Goal: Task Accomplishment & Management: Manage account settings

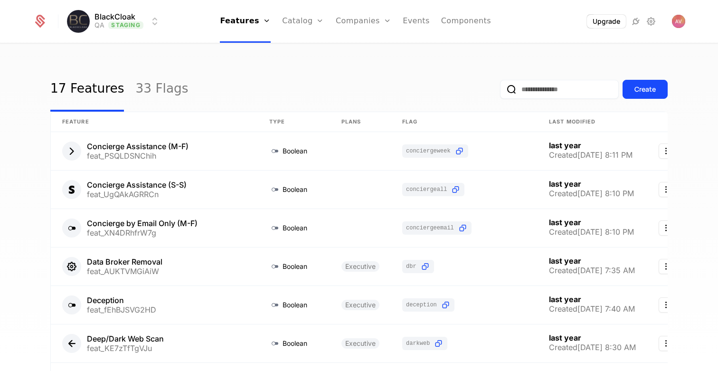
click at [311, 45] on div "Plans Add Ons Credits Configuration" at bounding box center [318, 69] width 72 height 76
click at [312, 50] on link "Plans" at bounding box center [318, 47] width 49 height 8
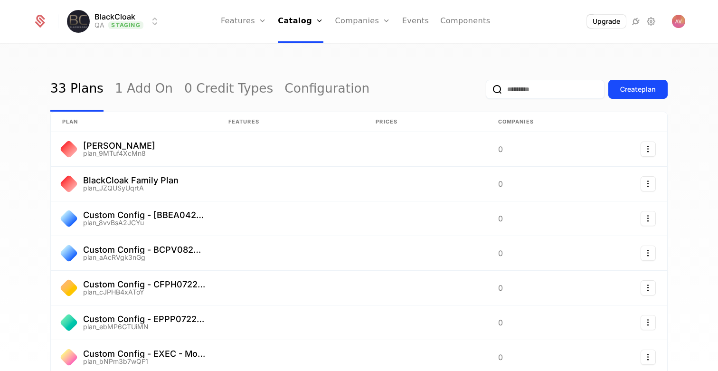
click at [546, 96] on input "email" at bounding box center [545, 89] width 119 height 19
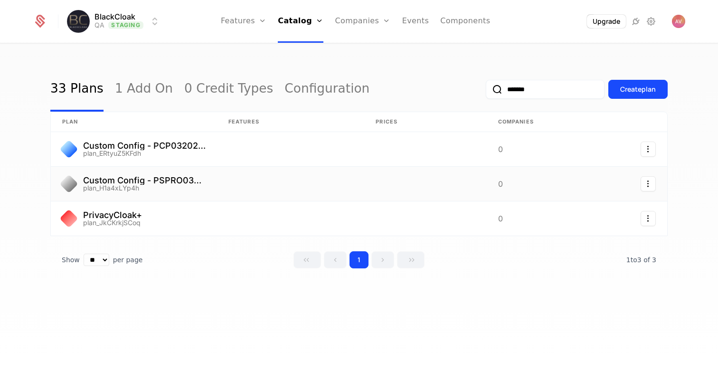
type input "*******"
click at [152, 181] on link at bounding box center [134, 184] width 166 height 34
click at [119, 144] on link at bounding box center [134, 149] width 166 height 34
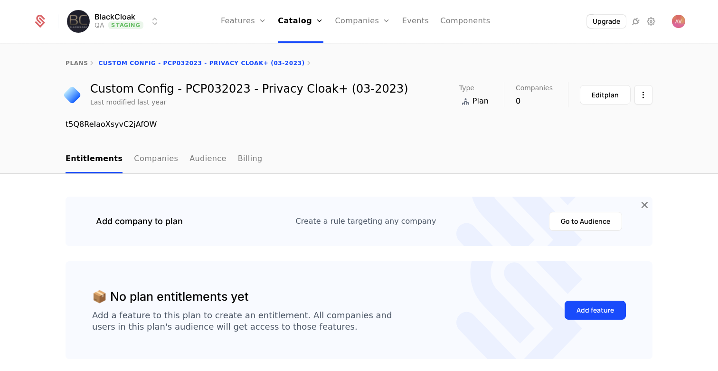
click at [77, 61] on link "plans" at bounding box center [77, 63] width 22 height 7
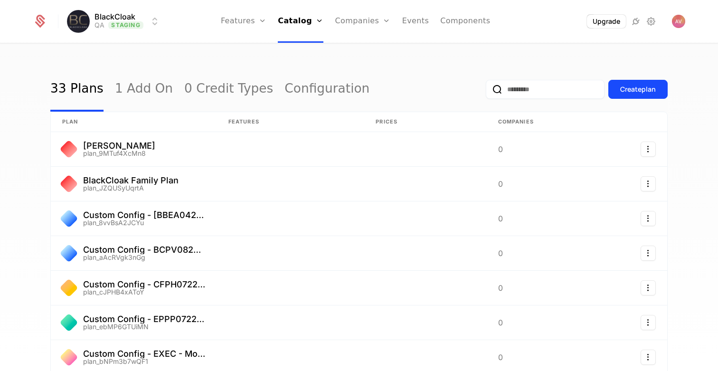
click at [515, 88] on input "email" at bounding box center [545, 89] width 119 height 19
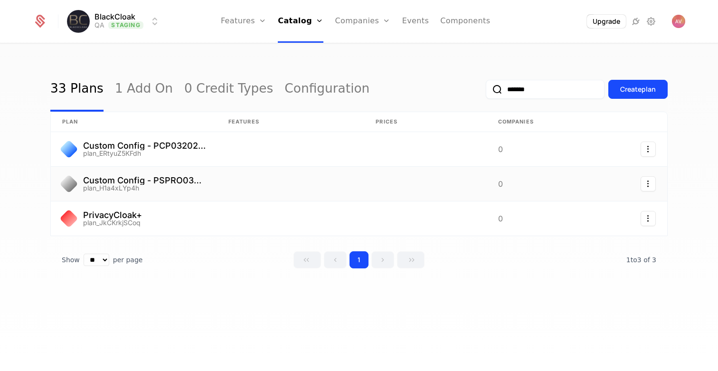
type input "*******"
click at [258, 184] on link at bounding box center [290, 184] width 147 height 34
click at [189, 211] on link at bounding box center [134, 218] width 166 height 34
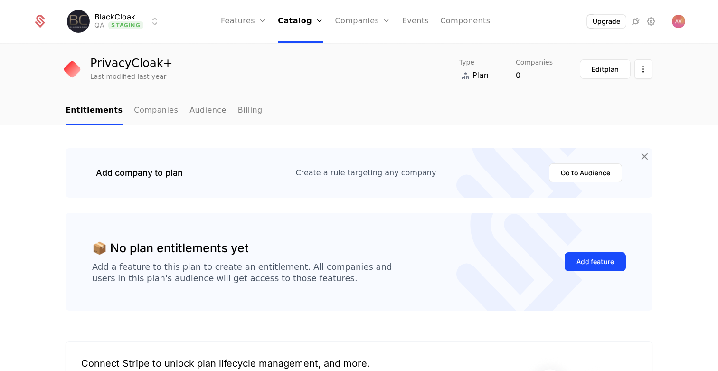
scroll to position [27, 0]
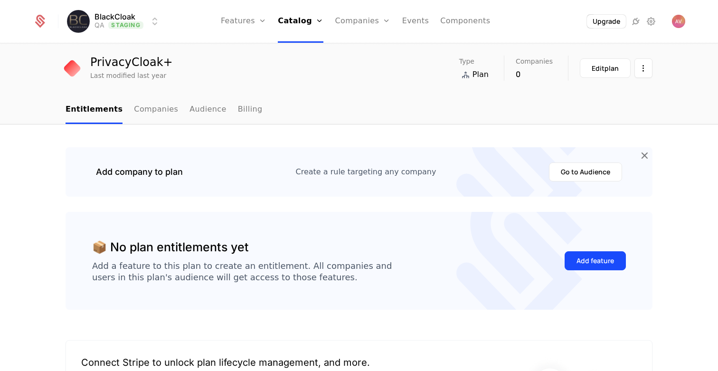
click at [196, 105] on link "Audience" at bounding box center [208, 110] width 37 height 28
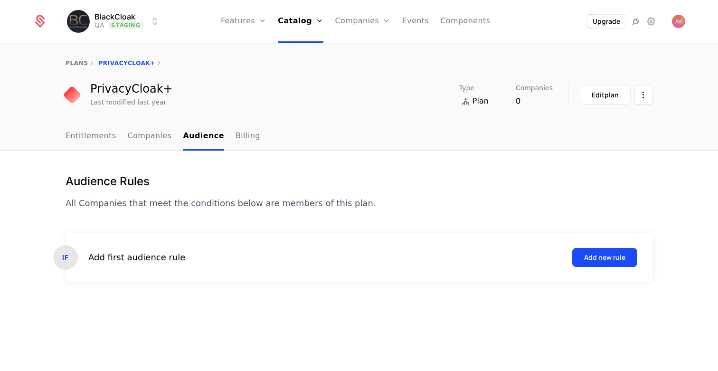
click at [139, 135] on link "Companies" at bounding box center [150, 137] width 44 height 28
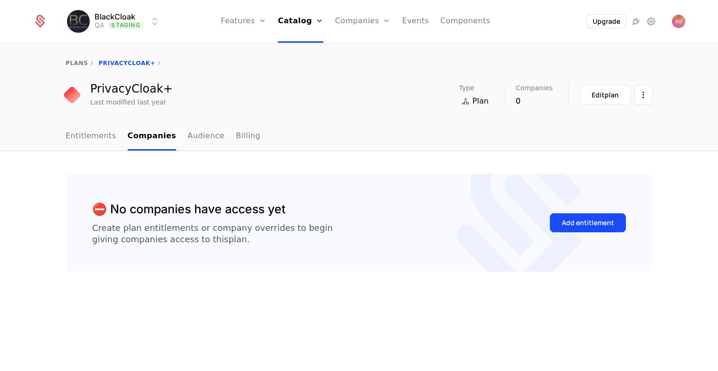
click at [91, 139] on link "Entitlements" at bounding box center [91, 137] width 51 height 28
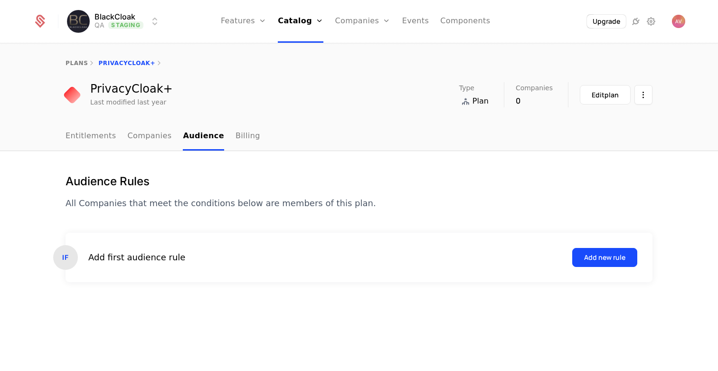
click at [72, 55] on div "plans PrivacyCloak+" at bounding box center [359, 63] width 718 height 38
click at [75, 62] on link "plans" at bounding box center [77, 63] width 22 height 7
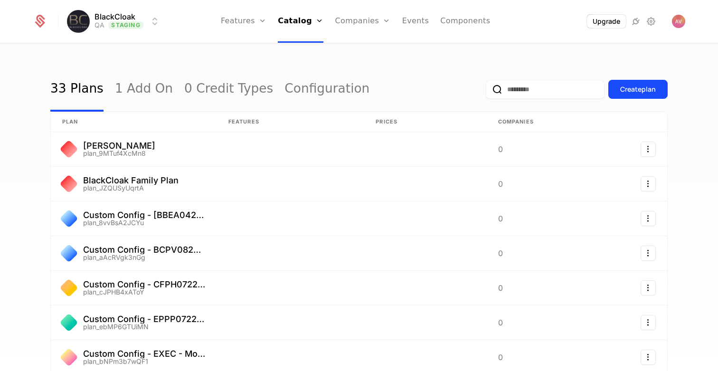
click at [535, 90] on input "email" at bounding box center [545, 89] width 119 height 19
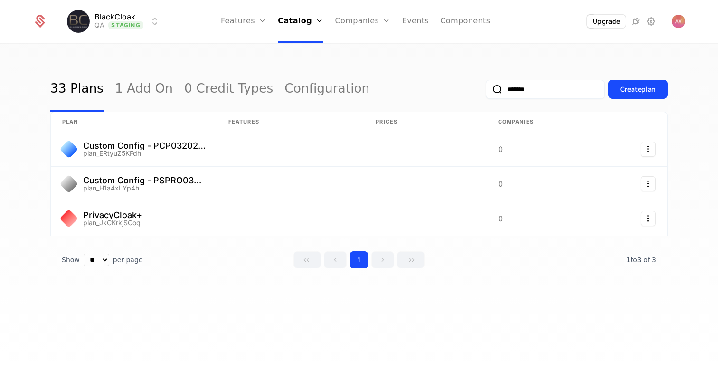
type input "*******"
click at [152, 182] on link at bounding box center [134, 184] width 166 height 34
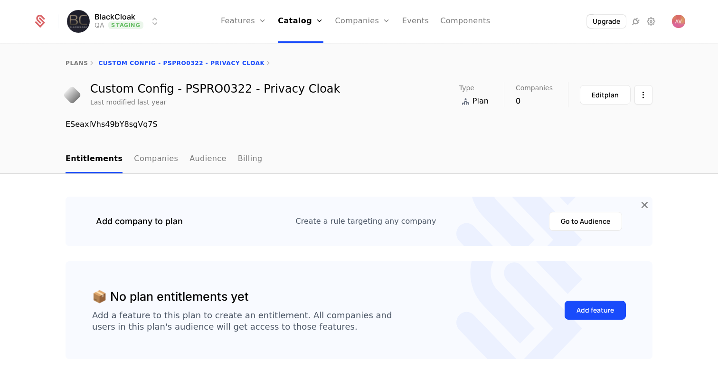
click at [190, 161] on link "Audience" at bounding box center [208, 159] width 37 height 28
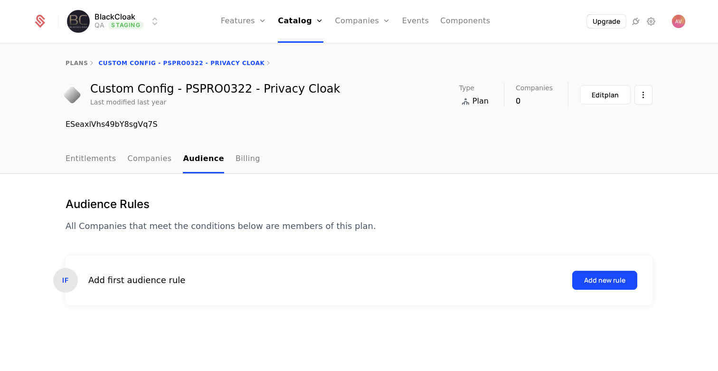
scroll to position [2, 0]
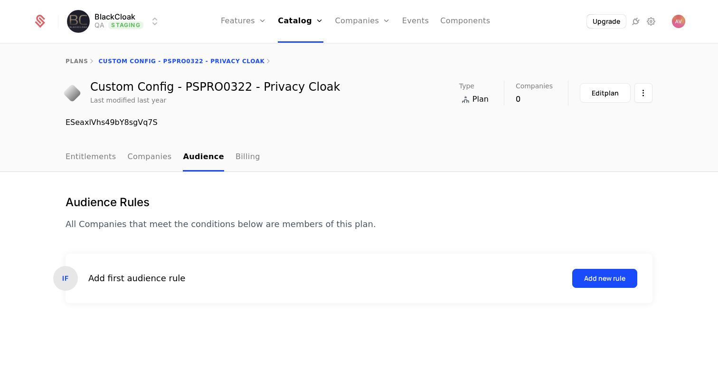
click at [599, 278] on div "Add new rule" at bounding box center [604, 279] width 41 height 10
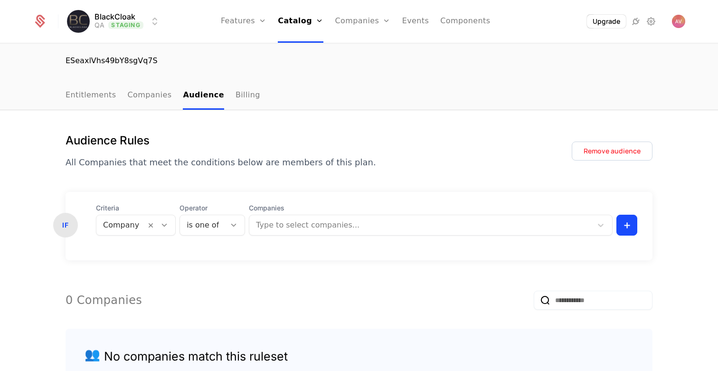
scroll to position [121, 0]
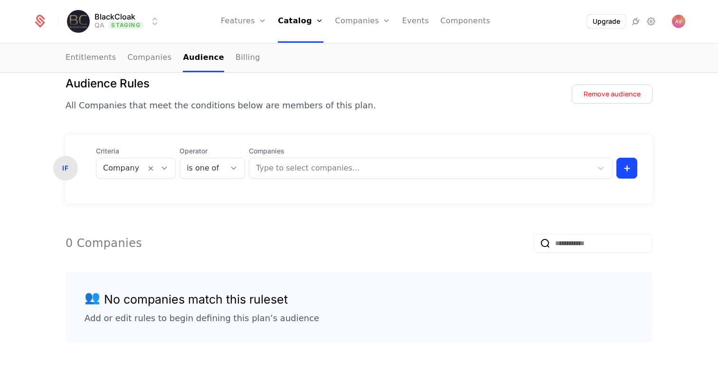
click at [128, 166] on div at bounding box center [121, 168] width 36 height 13
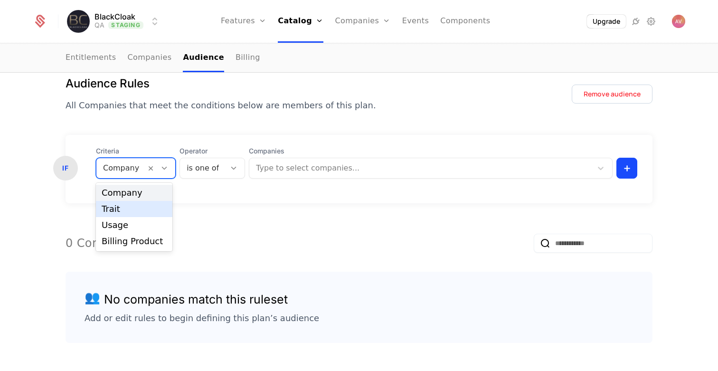
click at [133, 209] on div "Trait" at bounding box center [134, 209] width 65 height 9
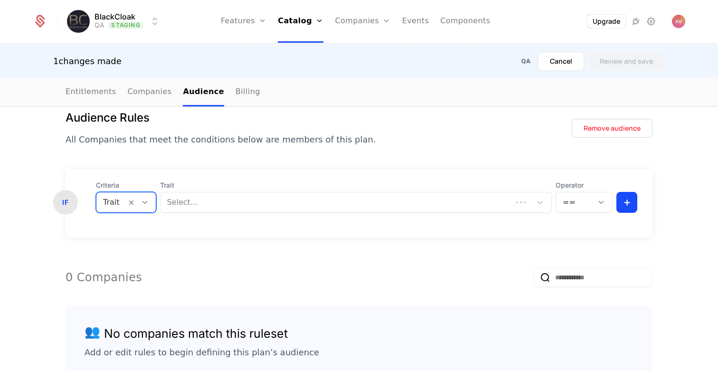
click at [245, 202] on div at bounding box center [336, 202] width 339 height 13
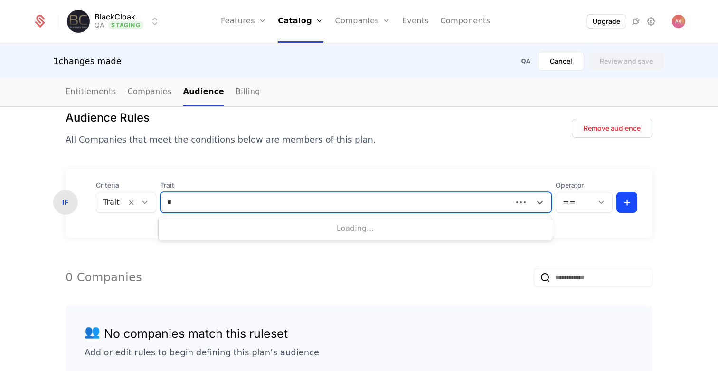
scroll to position [0, 0]
type input "**"
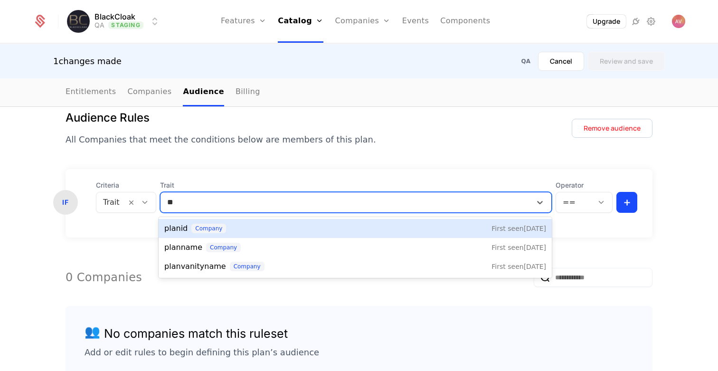
click at [244, 231] on div "planid company First seen [DATE]" at bounding box center [355, 228] width 382 height 11
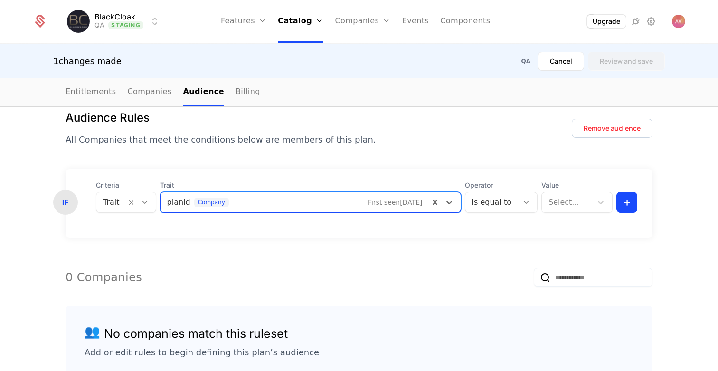
click at [569, 204] on div at bounding box center [567, 202] width 37 height 13
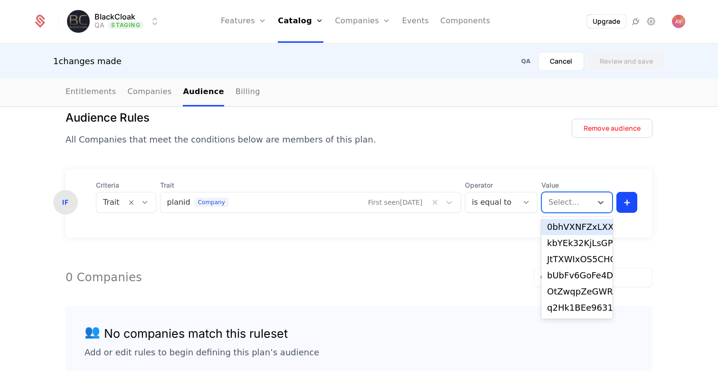
paste input "**********"
type input "**********"
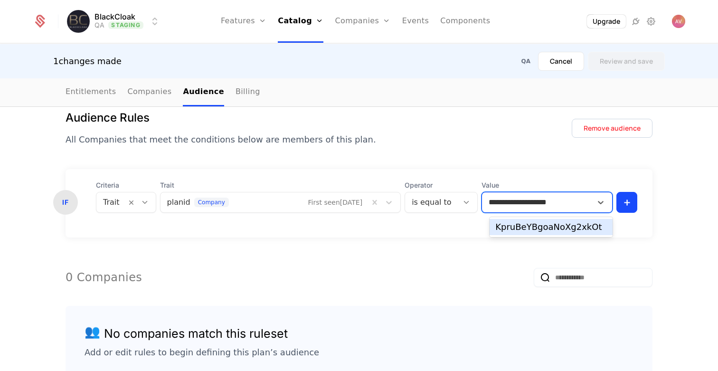
click at [531, 229] on div "KpruBeYBgoaNoXg2xkOt" at bounding box center [552, 227] width 112 height 9
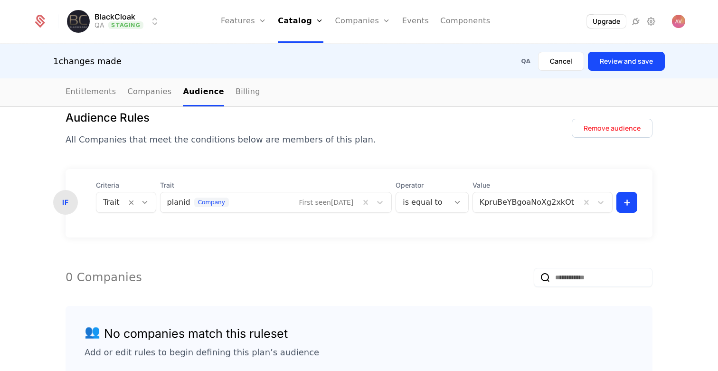
click at [661, 157] on div "Audience Rules All Companies that meet the conditions below are members of this…" at bounding box center [359, 255] width 618 height 290
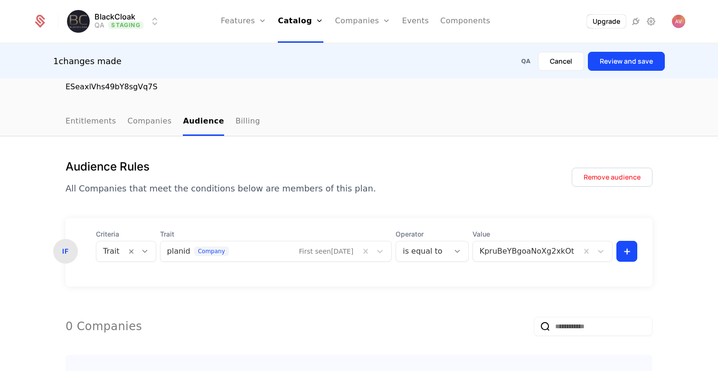
scroll to position [69, 0]
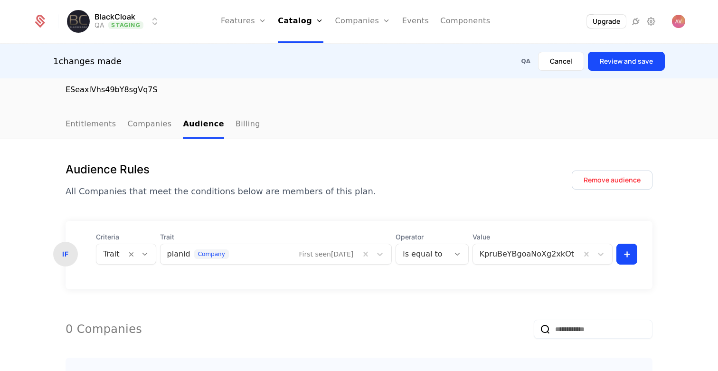
click at [642, 64] on button "Review and save" at bounding box center [626, 61] width 77 height 19
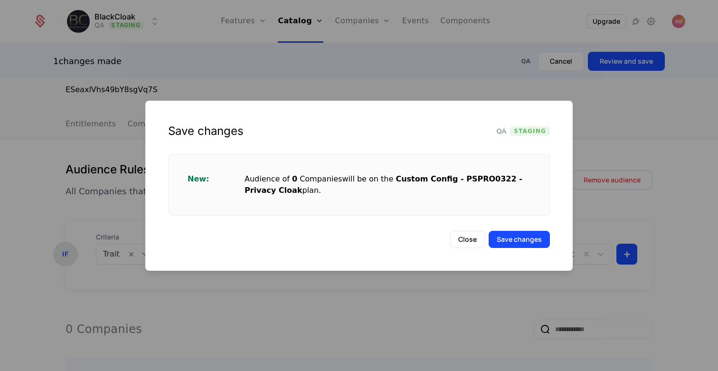
click at [466, 240] on button "Close" at bounding box center [467, 239] width 35 height 17
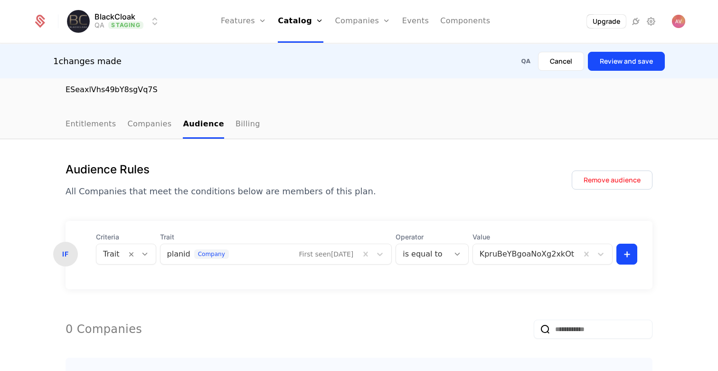
click at [130, 9] on div "BlackCloak QA Staging Features Features Flags Catalog Plans Add Ons Credits Con…" at bounding box center [359, 21] width 652 height 43
click at [140, 29] on html "BlackCloak QA Staging Features Features Flags Catalog Plans Add Ons Credits Con…" at bounding box center [359, 185] width 718 height 371
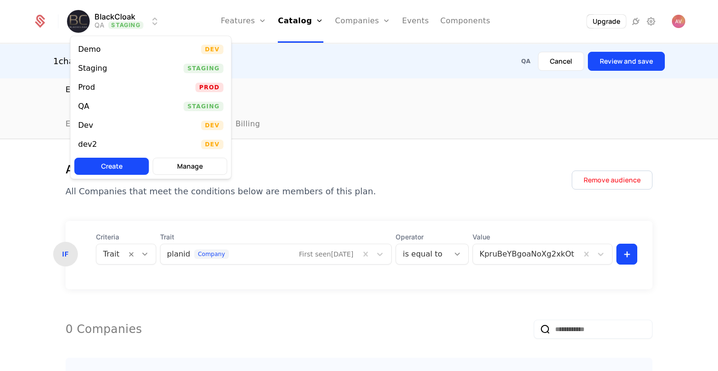
click at [118, 65] on div "Staging Staging" at bounding box center [151, 68] width 161 height 19
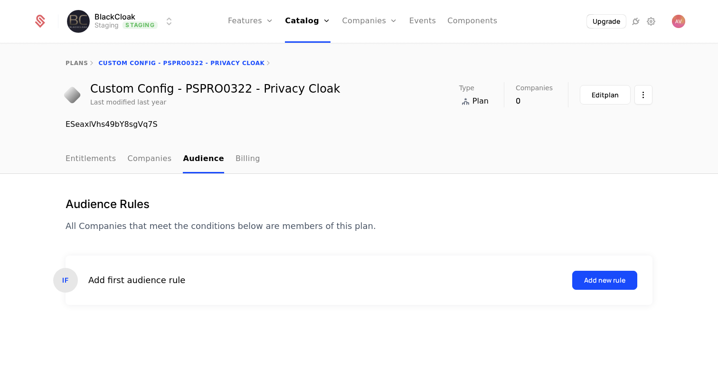
scroll to position [2, 0]
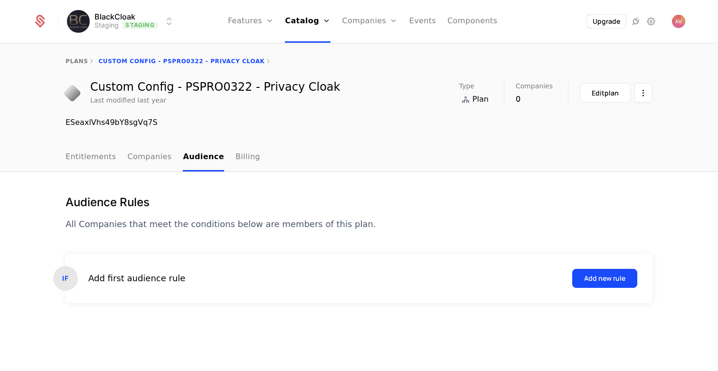
click at [609, 281] on div "Add new rule" at bounding box center [604, 279] width 41 height 10
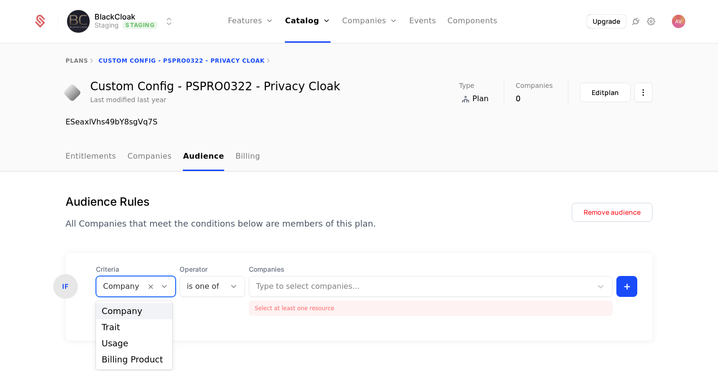
click at [105, 291] on div at bounding box center [121, 286] width 36 height 13
click at [112, 331] on div "Trait" at bounding box center [134, 327] width 65 height 9
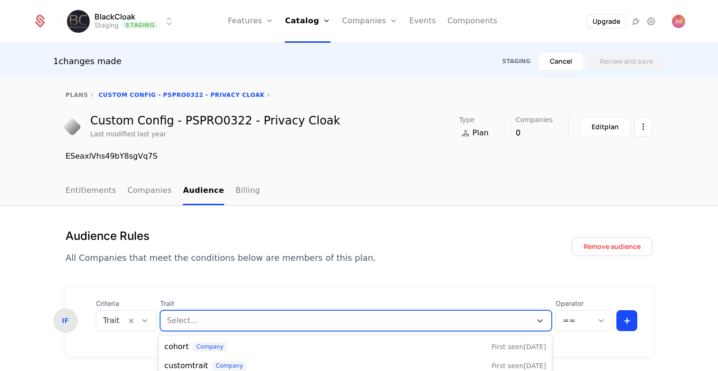
click at [187, 327] on body "BlackCloak Staging Staging Features Features Flags Catalog Plans Add Ons Credit…" at bounding box center [359, 185] width 718 height 371
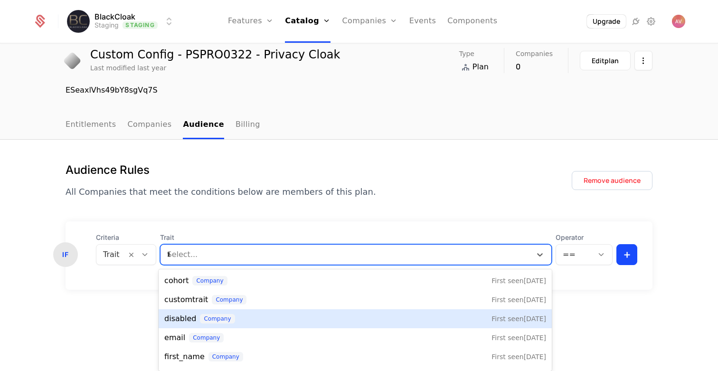
scroll to position [0, 0]
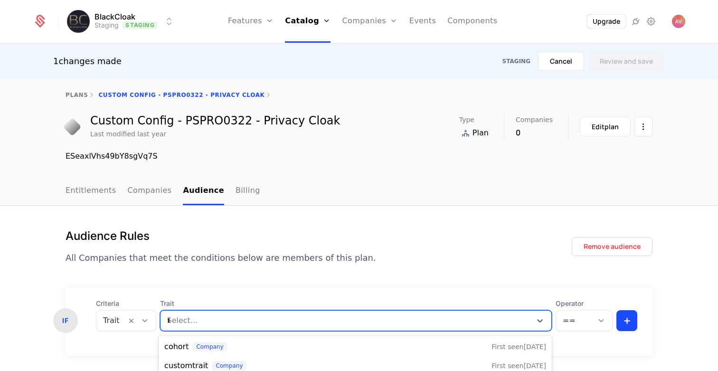
type input "**"
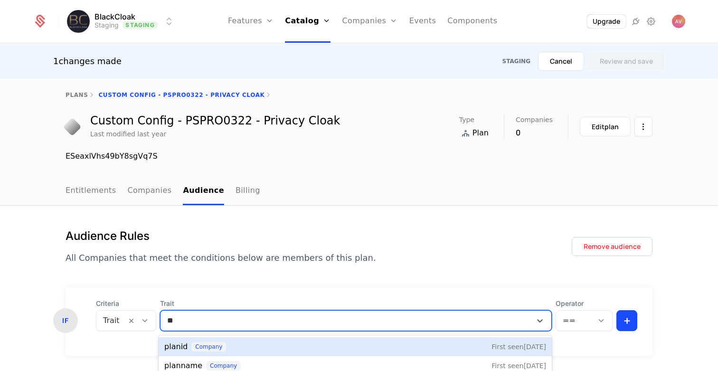
click at [175, 348] on span "planid" at bounding box center [175, 346] width 23 height 11
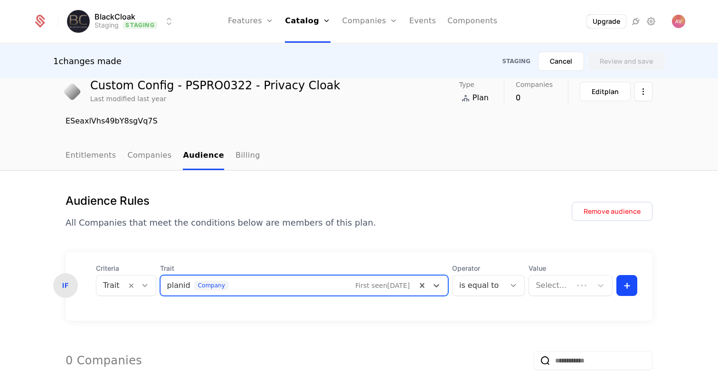
scroll to position [102, 0]
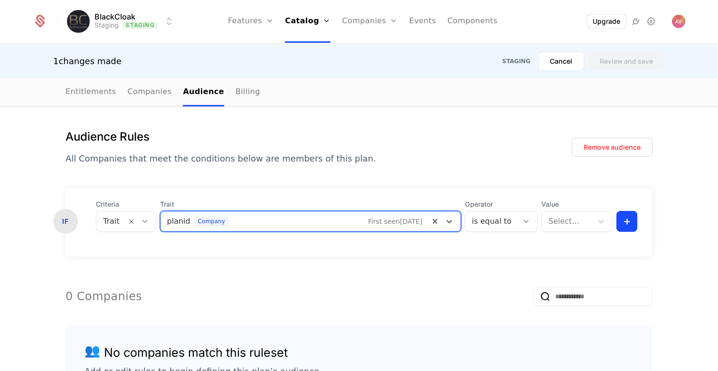
click at [568, 220] on div at bounding box center [567, 221] width 37 height 13
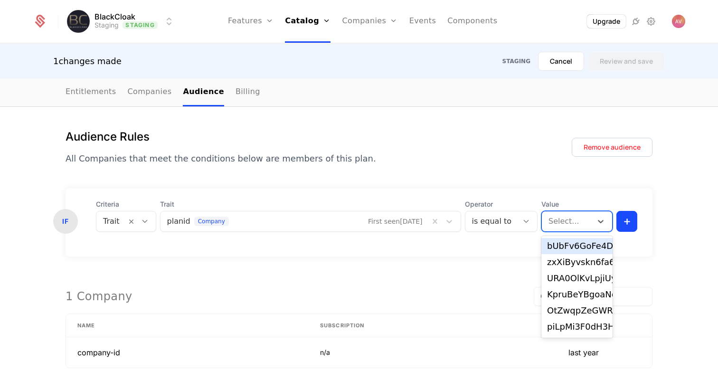
paste input "**********"
type input "**********"
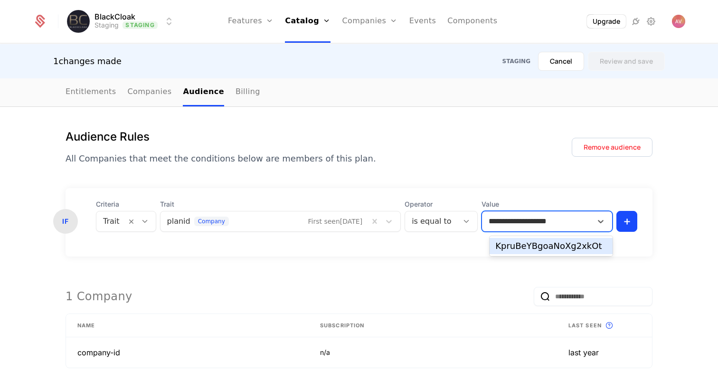
click at [506, 249] on div "KpruBeYBgoaNoXg2xkOt" at bounding box center [552, 246] width 112 height 9
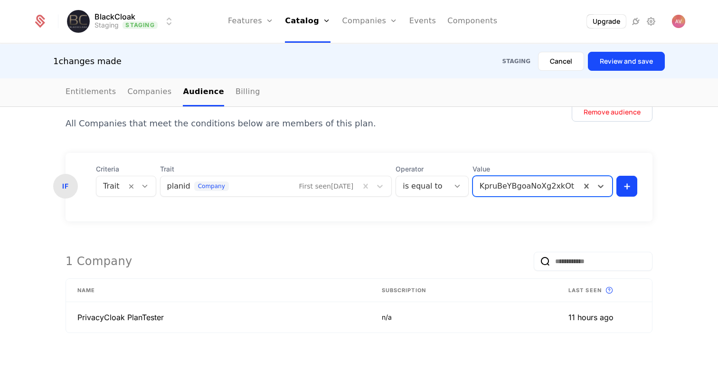
scroll to position [142, 0]
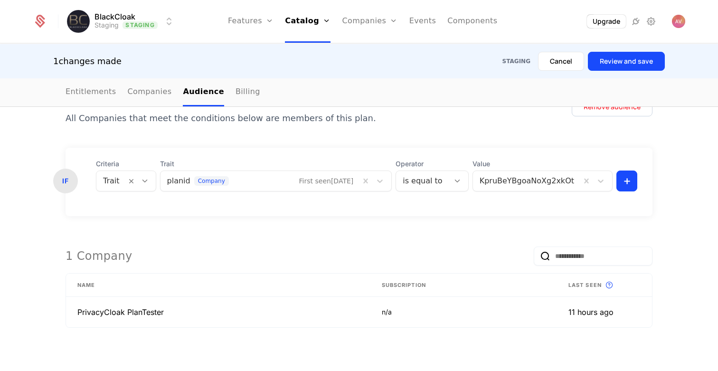
click at [631, 64] on button "Review and save" at bounding box center [626, 61] width 77 height 19
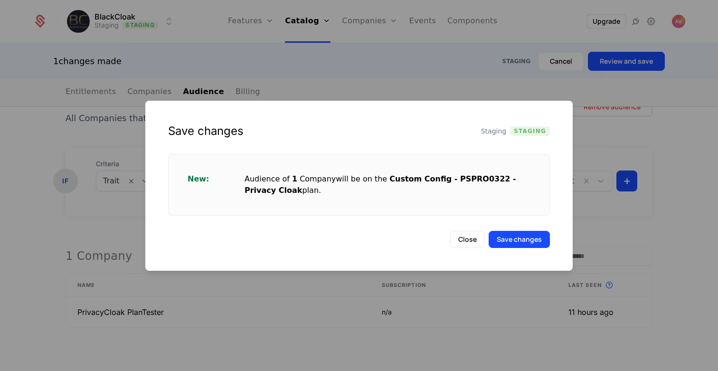
click at [516, 242] on button "Save changes" at bounding box center [519, 239] width 61 height 17
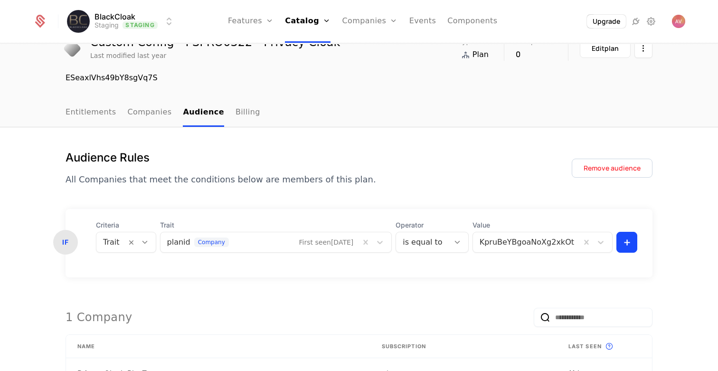
scroll to position [0, 0]
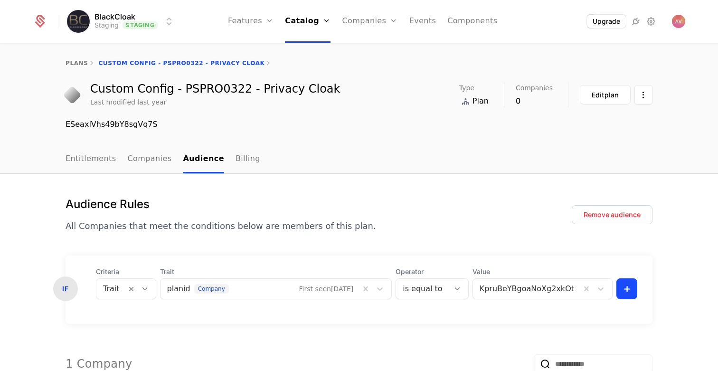
click at [123, 21] on html "BlackCloak Staging Staging Features Features Flags Catalog Plans Add Ons Credit…" at bounding box center [359, 185] width 718 height 371
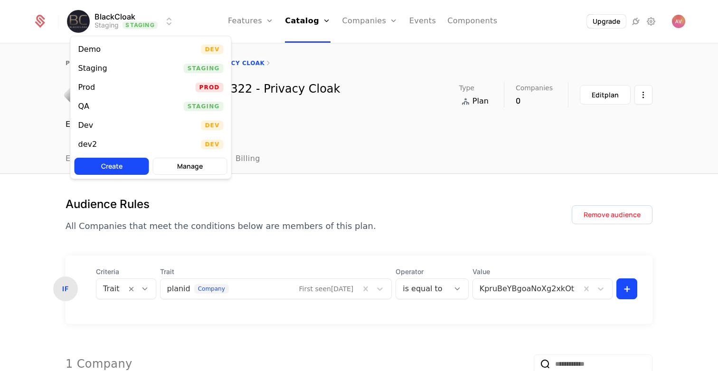
click at [110, 116] on div "[PERSON_NAME]" at bounding box center [151, 125] width 161 height 19
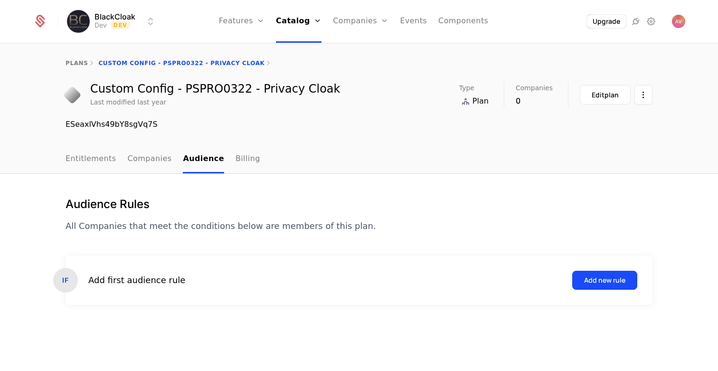
click at [126, 29] on html "BlackCloak Dev Dev Features Features Flags Catalog Plans Add Ons Credits Config…" at bounding box center [359, 185] width 718 height 371
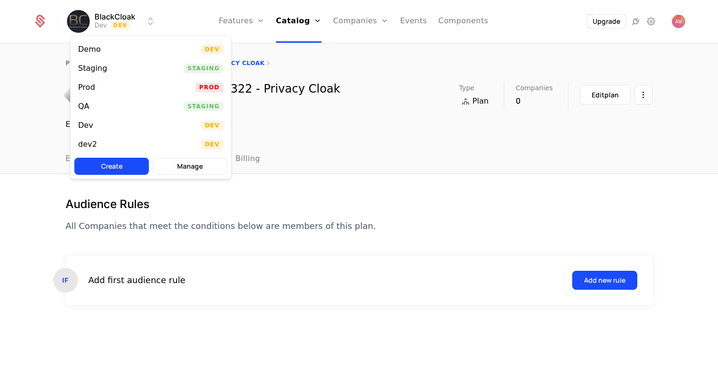
click at [110, 107] on div "QA Staging" at bounding box center [151, 106] width 161 height 19
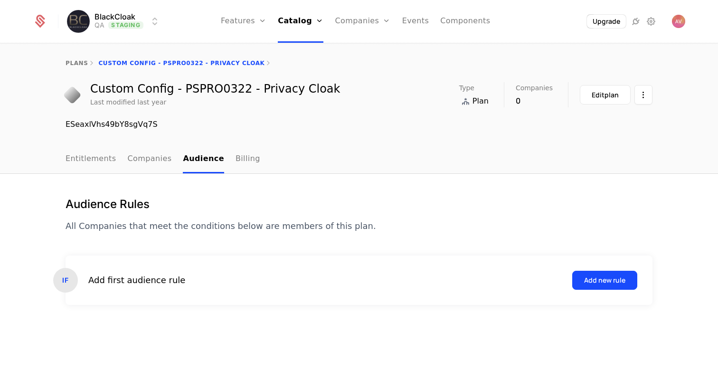
scroll to position [2, 0]
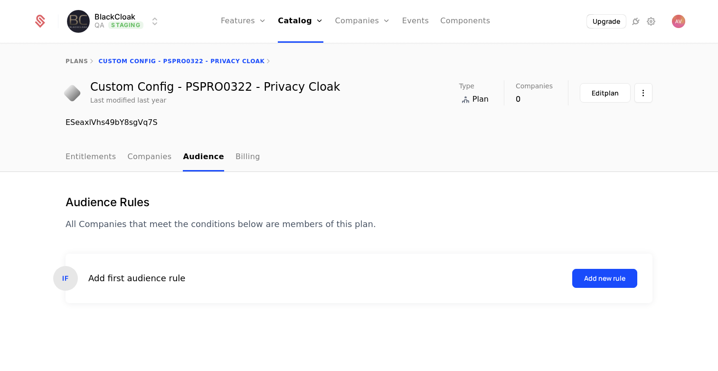
click at [127, 27] on html "BlackCloak QA Staging Features Features Flags Catalog Plans Add Ons Credits Con…" at bounding box center [359, 185] width 718 height 371
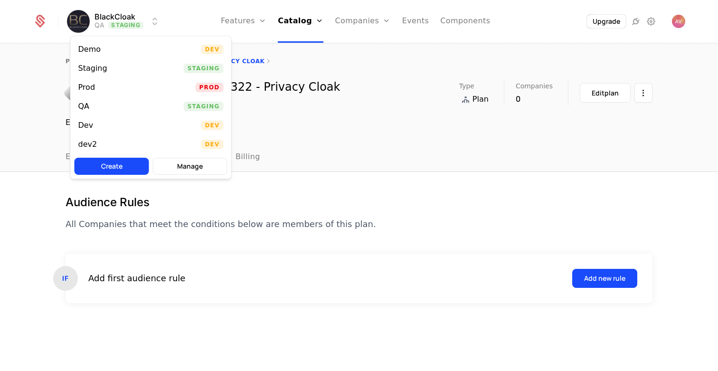
click at [117, 68] on div "Staging Staging" at bounding box center [151, 68] width 161 height 19
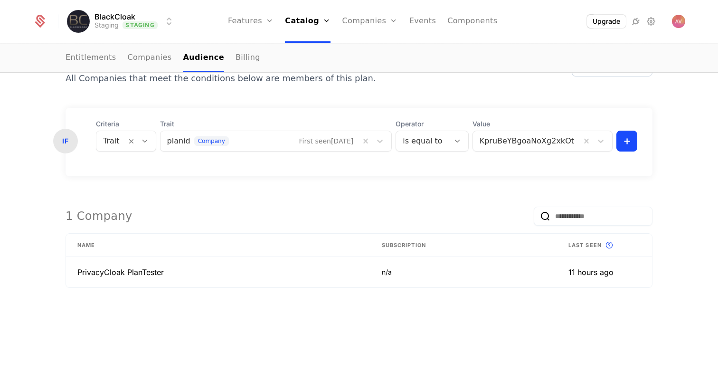
scroll to position [148, 0]
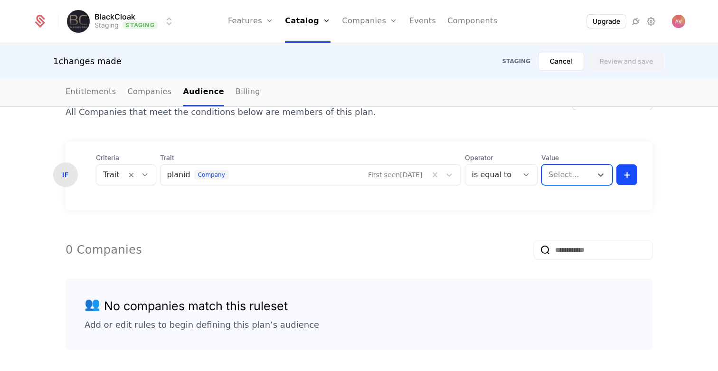
paste input "**********"
type input "**********"
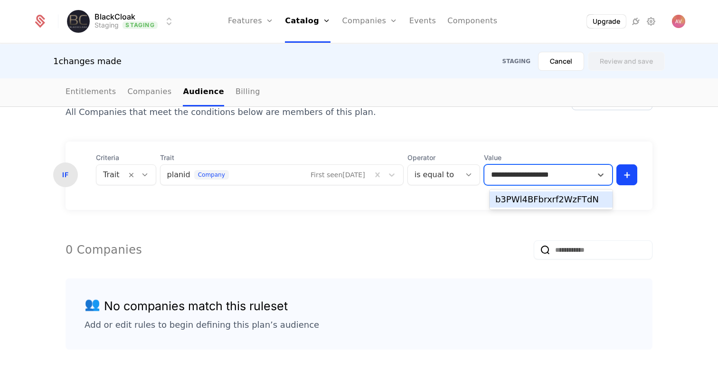
click at [515, 197] on div "b3PWl4BFbrxrf2WzFTdN" at bounding box center [552, 199] width 112 height 9
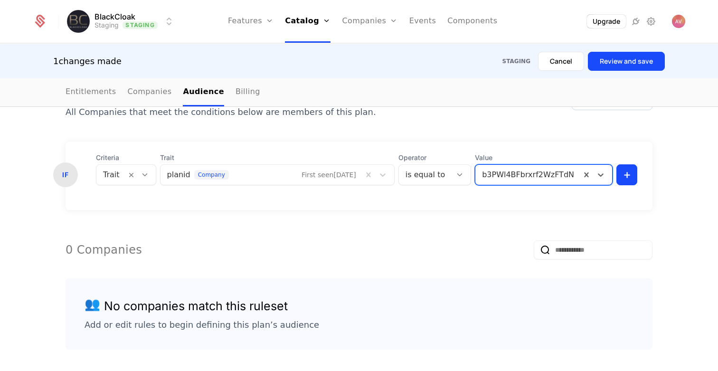
click at [629, 59] on button "Review and save" at bounding box center [626, 61] width 77 height 19
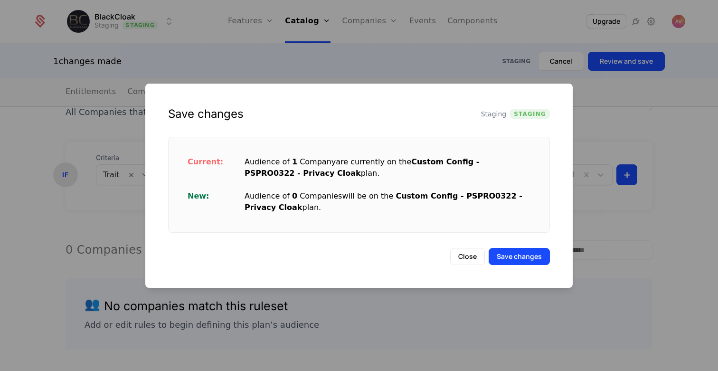
click at [519, 258] on button "Save changes" at bounding box center [519, 256] width 61 height 17
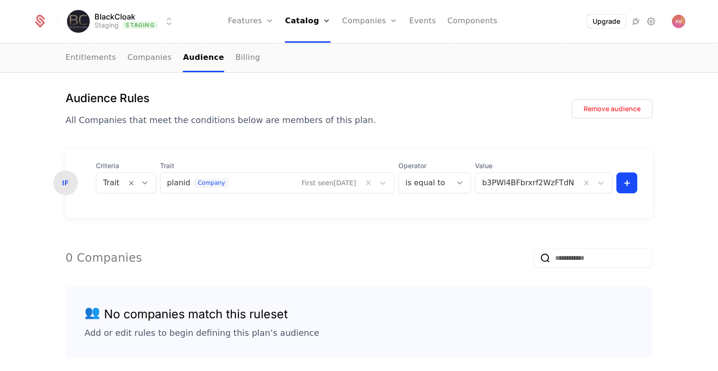
scroll to position [61, 0]
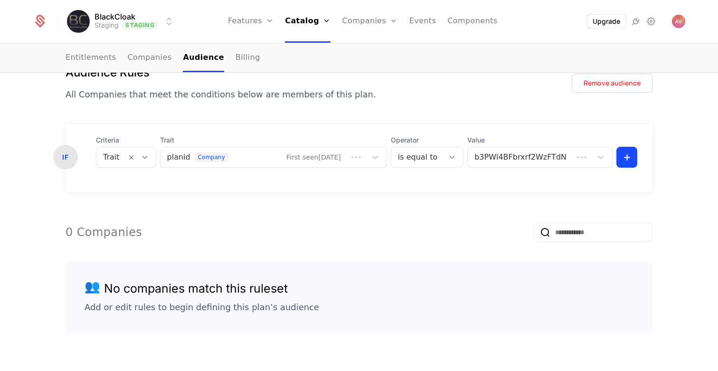
scroll to position [161, 0]
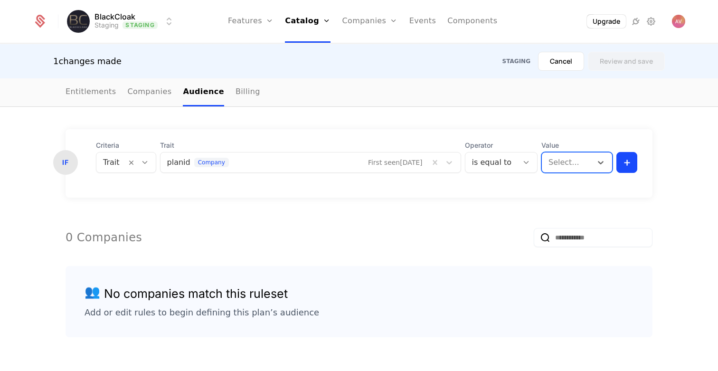
paste input "**********"
type input "**********"
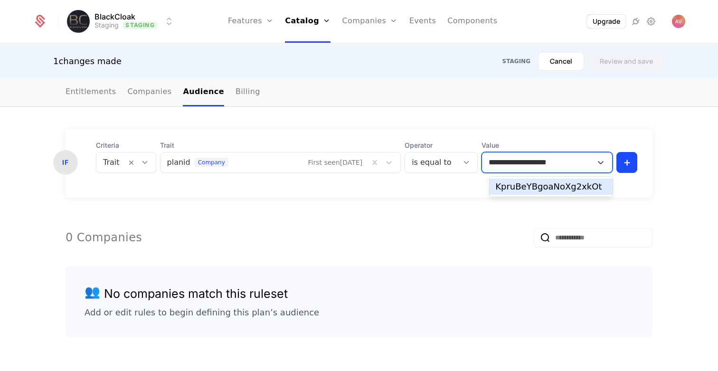
click at [537, 190] on div "KpruBeYBgoaNoXg2xkOt" at bounding box center [552, 186] width 112 height 9
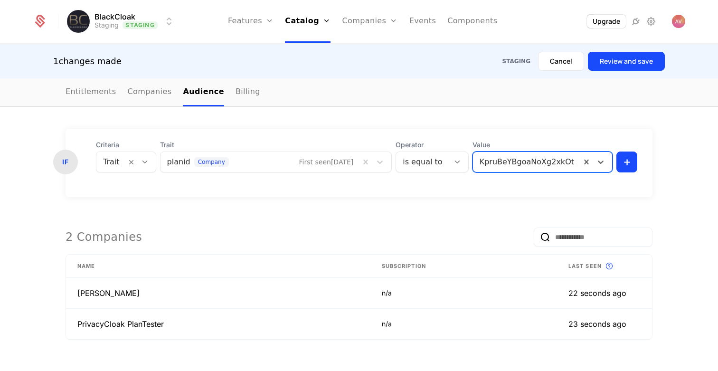
click at [621, 66] on button "Review and save" at bounding box center [626, 61] width 77 height 19
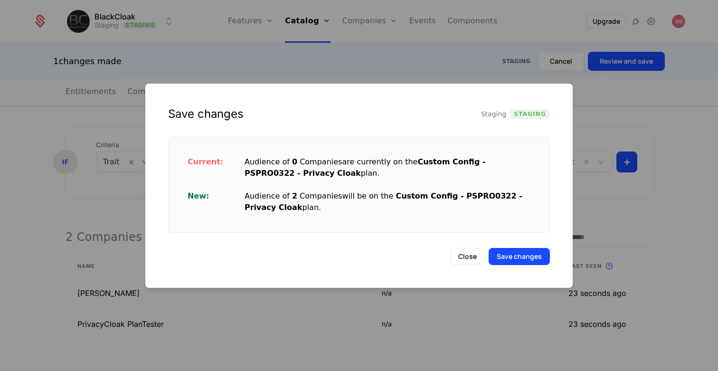
click at [512, 258] on button "Save changes" at bounding box center [519, 256] width 61 height 17
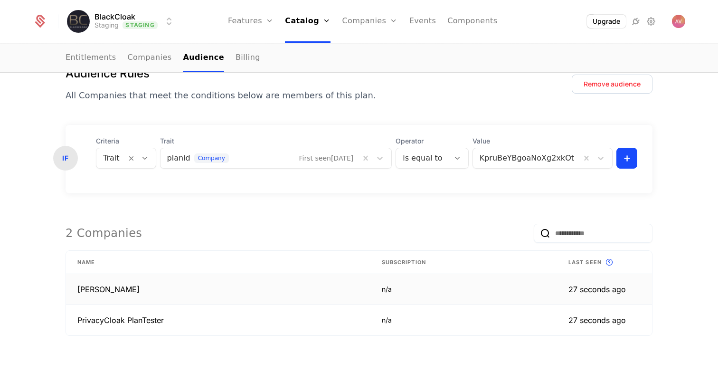
scroll to position [92, 0]
